Goal: Task Accomplishment & Management: Use online tool/utility

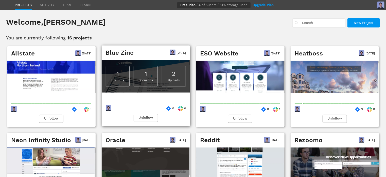
click at [159, 75] on div "1 Features 1 Scenarios 2 Uploads" at bounding box center [146, 76] width 89 height 32
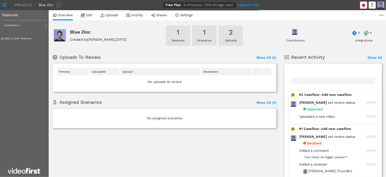
click at [300, 93] on span "# 2" at bounding box center [301, 95] width 4 height 4
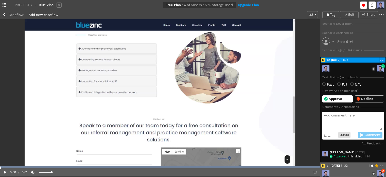
click at [237, 66] on div "Video Player" at bounding box center [160, 92] width 320 height 147
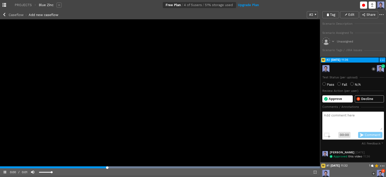
click at [222, 78] on video "Video Player" at bounding box center [160, 92] width 320 height 147
